Goal: Find specific page/section: Find specific page/section

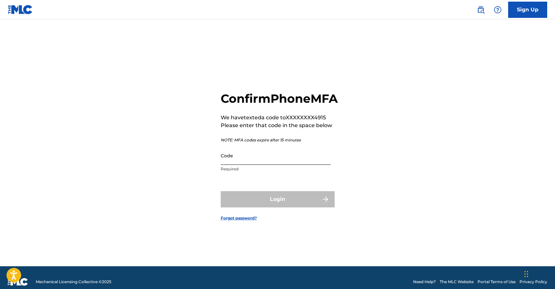
click at [274, 165] on input "Code" at bounding box center [276, 155] width 110 height 19
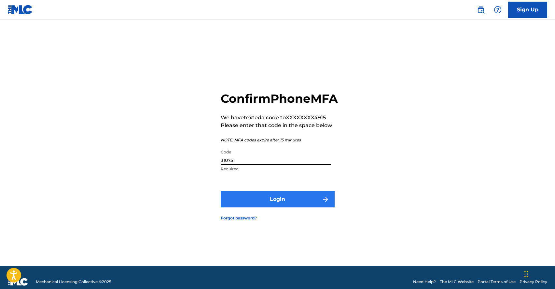
type input "310751"
click at [276, 204] on button "Login" at bounding box center [278, 199] width 114 height 16
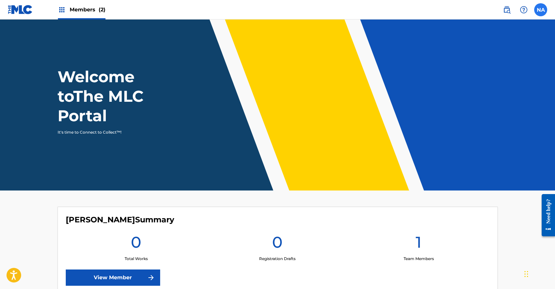
click at [543, 9] on label at bounding box center [540, 9] width 13 height 13
click at [540, 10] on input "NA [PERSON_NAME] [PERSON_NAME][EMAIL_ADDRESS][DOMAIN_NAME] Notification Prefere…" at bounding box center [540, 10] width 0 height 0
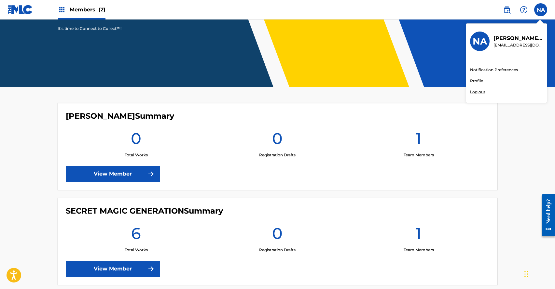
scroll to position [139, 0]
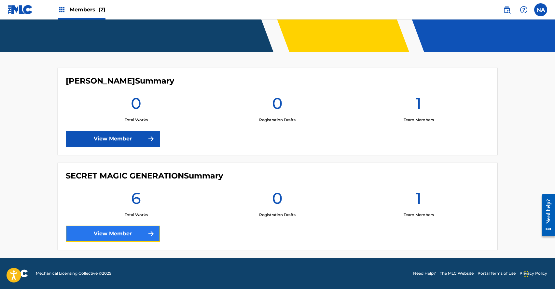
click at [114, 231] on link "View Member" at bounding box center [113, 234] width 94 height 16
